Goal: Navigation & Orientation: Go to known website

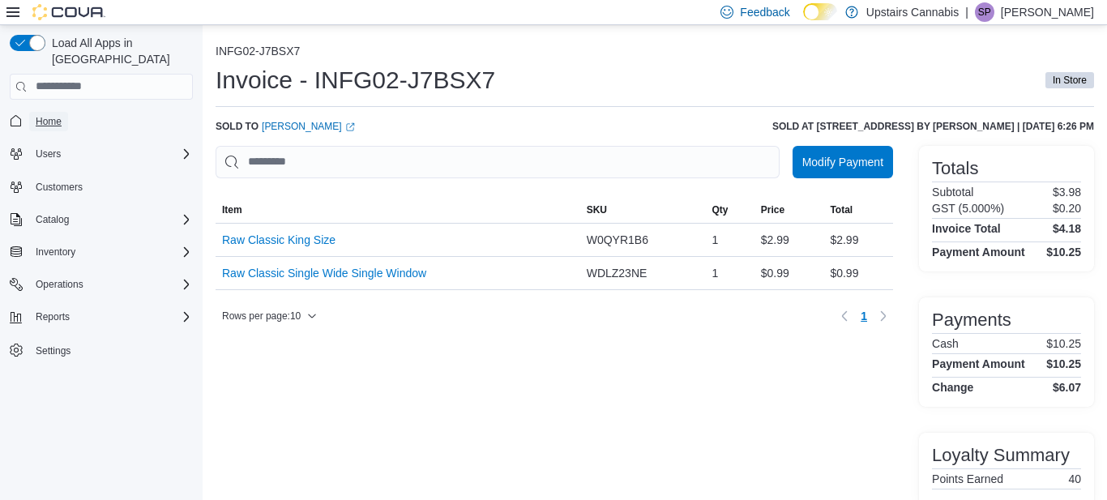
click at [49, 115] on span "Home" at bounding box center [49, 121] width 26 height 13
